Goal: Navigation & Orientation: Find specific page/section

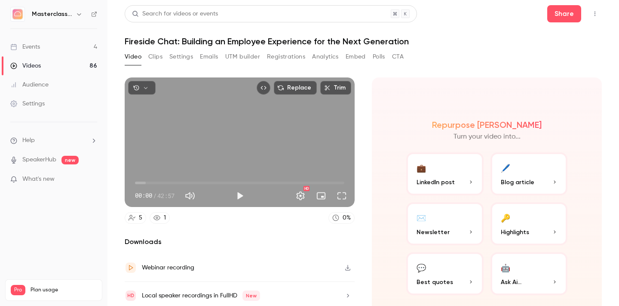
click at [41, 62] on link "Videos 86" at bounding box center [54, 65] width 108 height 19
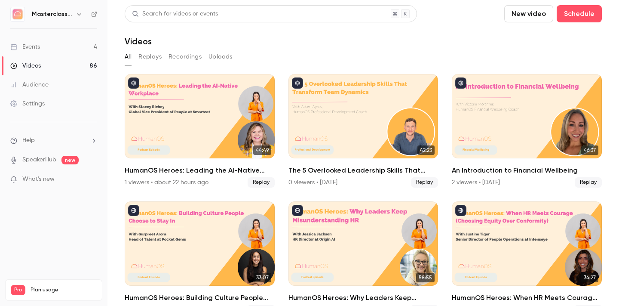
click at [40, 43] on link "Events 4" at bounding box center [54, 46] width 108 height 19
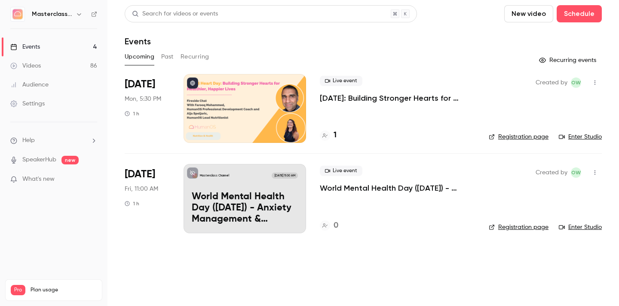
click at [166, 58] on button "Past" at bounding box center [167, 57] width 12 height 14
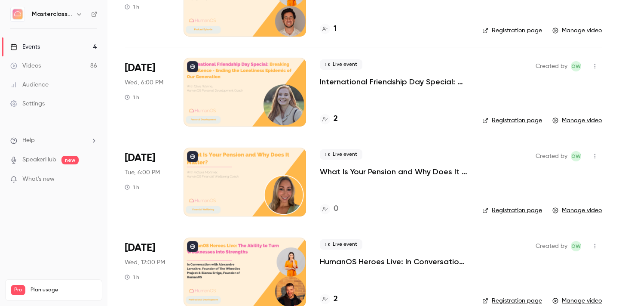
scroll to position [1098, 0]
